Goal: Task Accomplishment & Management: Use online tool/utility

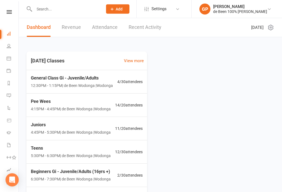
scroll to position [6, 0]
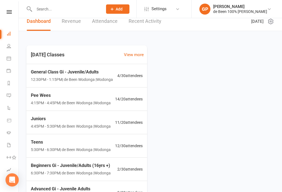
click at [272, 23] on icon at bounding box center [271, 21] width 7 height 7
click at [239, 38] on link "Refresh cached data" at bounding box center [246, 43] width 55 height 11
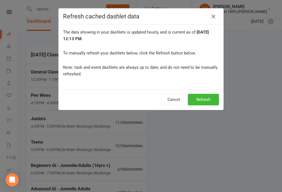
click at [210, 15] on button "button" at bounding box center [213, 16] width 9 height 9
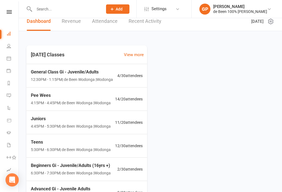
click at [272, 22] on icon at bounding box center [271, 21] width 7 height 7
click at [244, 31] on link "Choose my dashlets" at bounding box center [246, 32] width 55 height 11
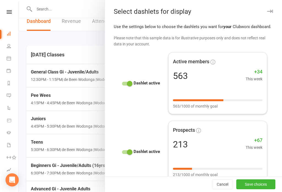
checkbox input "false"
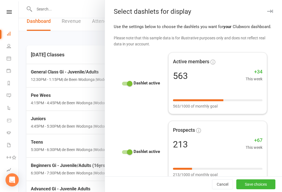
checkbox input "false"
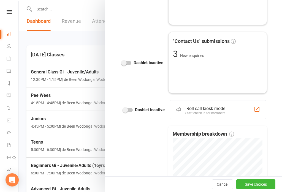
scroll to position [665, 0]
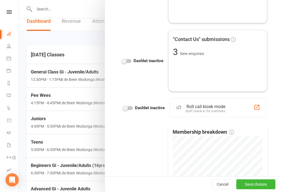
click at [129, 106] on div at bounding box center [127, 108] width 9 height 4
click at [123, 107] on input "checkbox" at bounding box center [123, 107] width 0 height 0
checkbox input "true"
click at [261, 187] on button "Save choices" at bounding box center [255, 185] width 39 height 10
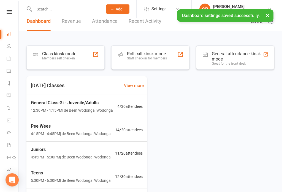
click at [94, 56] on div at bounding box center [95, 54] width 7 height 7
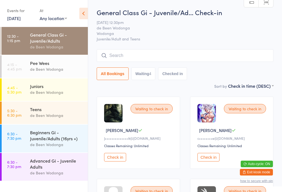
click at [112, 162] on button "Check in" at bounding box center [115, 157] width 22 height 9
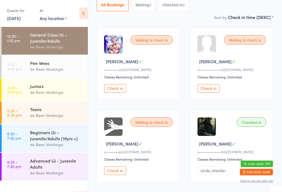
scroll to position [80, 0]
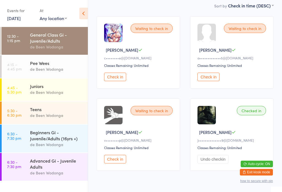
click at [115, 164] on button "Check in" at bounding box center [115, 159] width 22 height 9
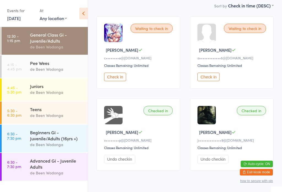
click at [122, 79] on button "Check in" at bounding box center [115, 77] width 22 height 9
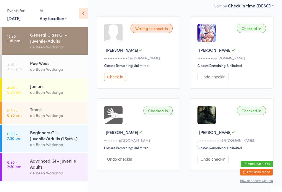
click at [114, 76] on button "Check in" at bounding box center [115, 77] width 22 height 9
